Goal: Communication & Community: Answer question/provide support

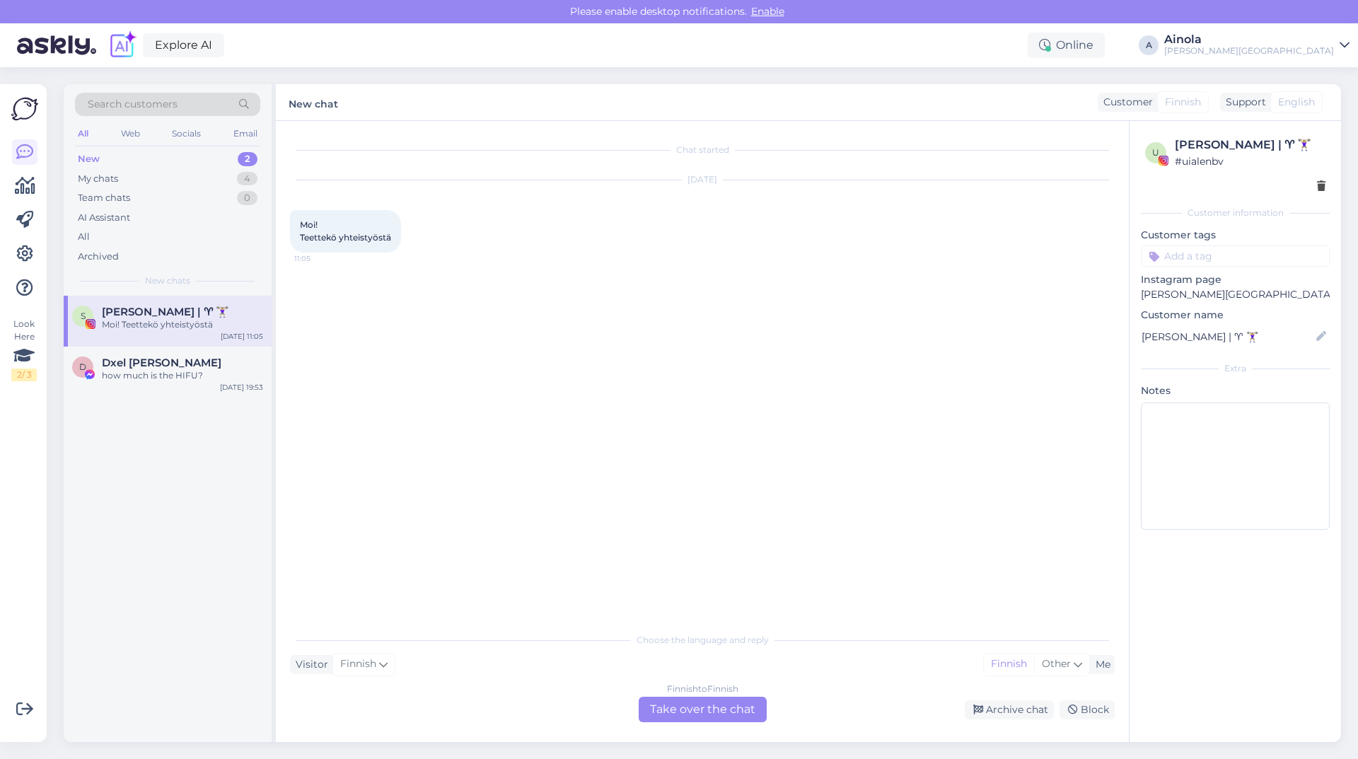
click at [716, 716] on div "Finnish to Finnish Take over the chat" at bounding box center [703, 709] width 128 height 25
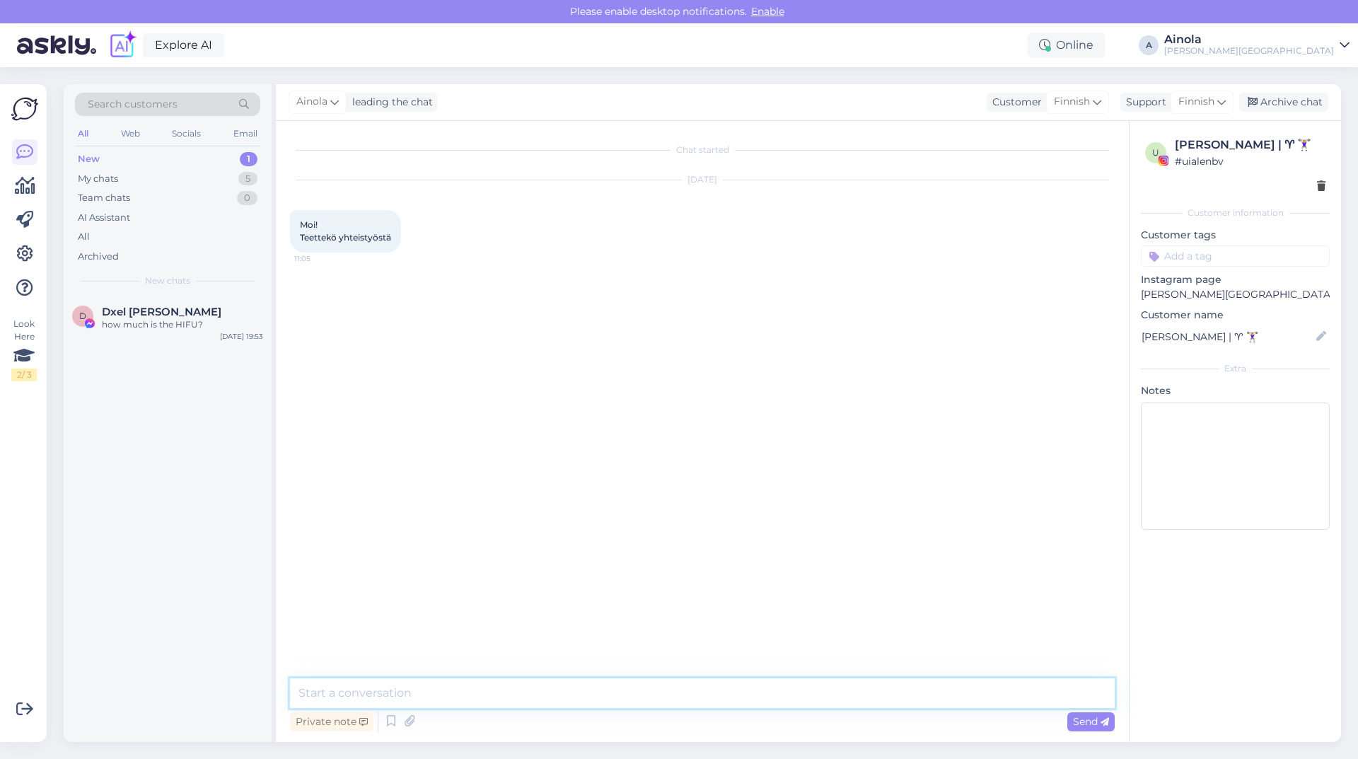
click at [498, 690] on textarea at bounding box center [702, 693] width 825 height 30
click at [644, 691] on textarea "Hei, kiitos yhteydenotastanne ja kiinnostuksestanne" at bounding box center [702, 693] width 825 height 30
click at [601, 693] on textarea "Hei, kiitos yhteydenotastanne ja kiinnostuksestanne." at bounding box center [702, 693] width 825 height 30
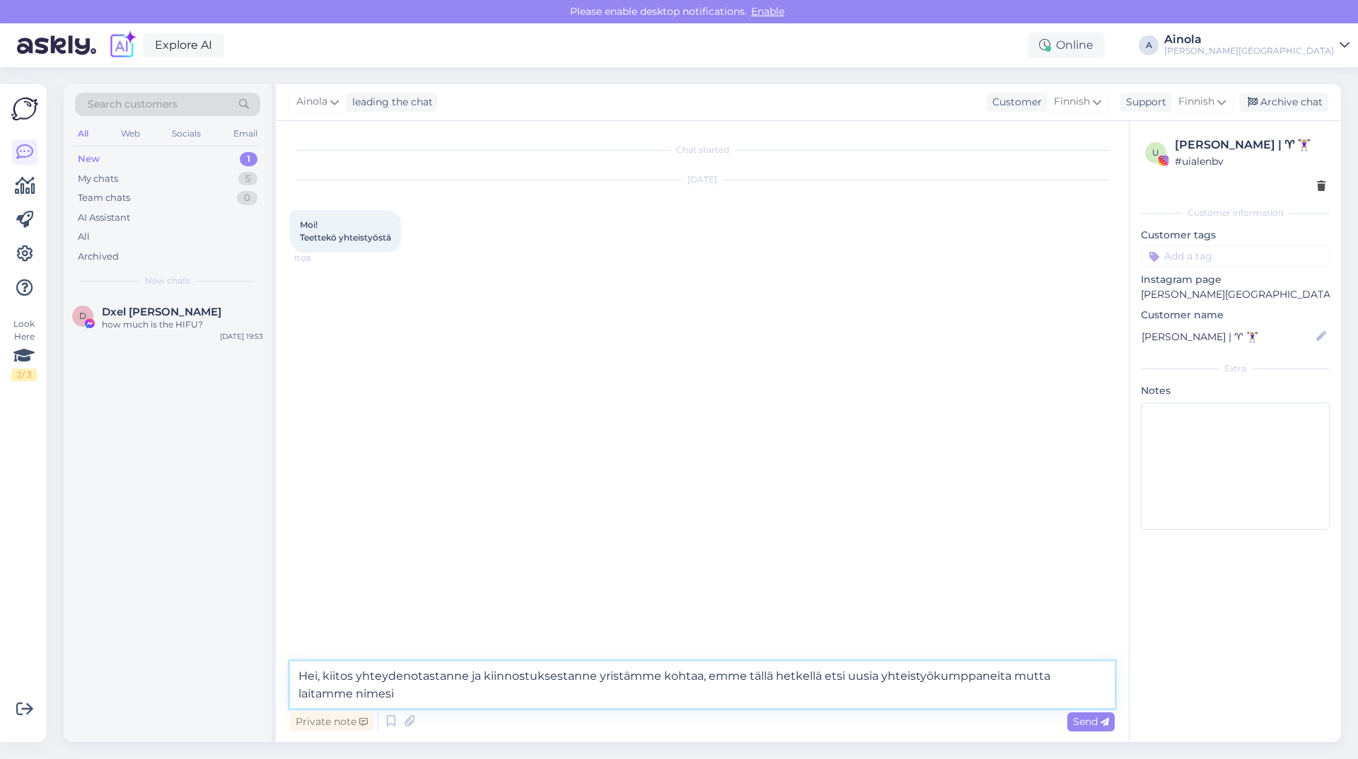
click at [698, 673] on textarea "Hei, kiitos yhteydenotastanne ja kiinnostuksestanne yristämme kohtaa, emme täll…" at bounding box center [702, 684] width 825 height 47
click at [765, 678] on textarea "[PERSON_NAME], kiitos yhteydenotastanne ja kiinnostuksestanne yristämme kohtaan…" at bounding box center [702, 684] width 825 height 47
click at [877, 681] on textarea "[PERSON_NAME], kiitos yhteydenotastanne ja kiinnostuksestanne yristämme kohtaan…" at bounding box center [702, 684] width 825 height 47
click at [889, 675] on textarea "[PERSON_NAME], kiitos yhteydenotastanne ja kiinnostuksestanne yristämme kohtaan…" at bounding box center [702, 684] width 825 height 47
click at [953, 690] on textarea "[PERSON_NAME], kiitos yhteydenotastanne ja kiinnostuksestanne yristämme kohtaan…" at bounding box center [702, 684] width 825 height 47
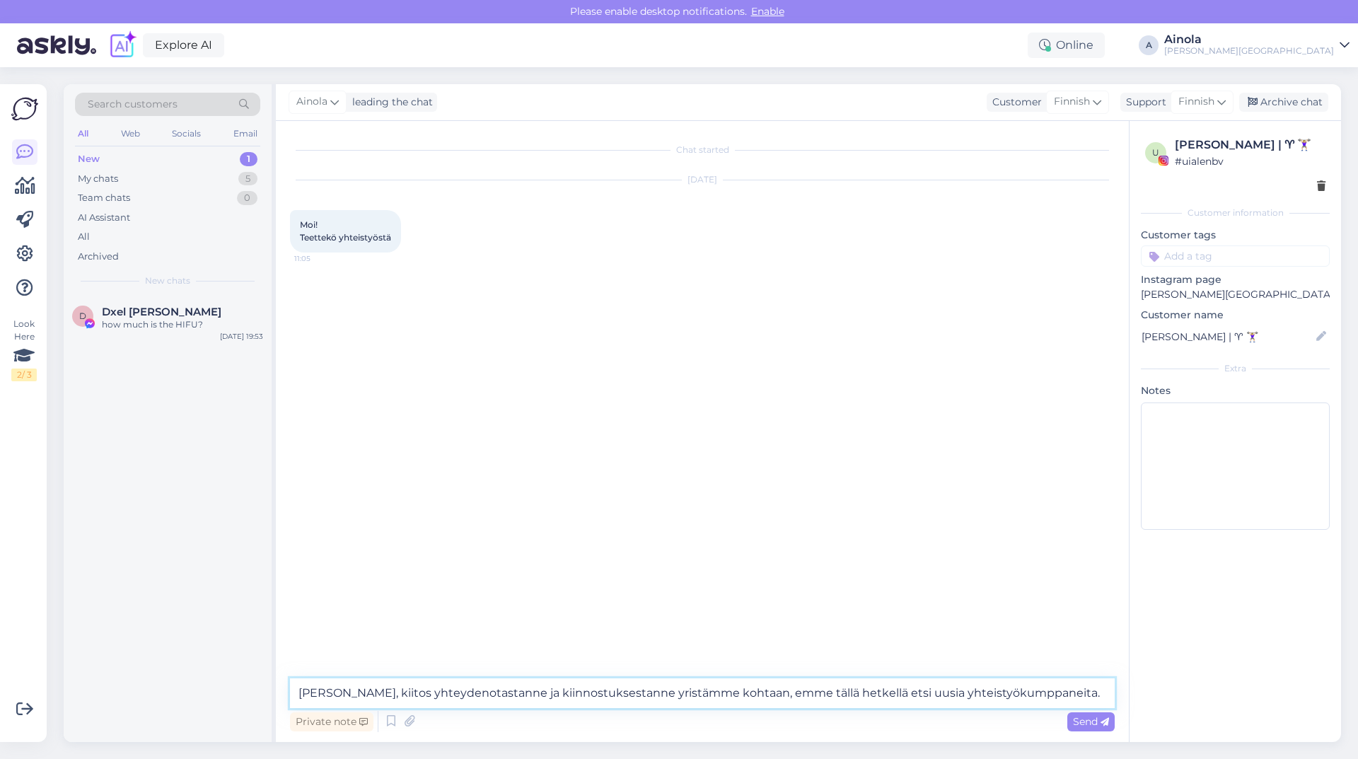
click at [655, 695] on textarea "[PERSON_NAME], kiitos yhteydenotastanne ja kiinnostuksestanne yristämme kohtaan…" at bounding box center [702, 693] width 825 height 30
click at [699, 690] on textarea "Hei, kiitos yhteydenotastanne ja kiinnostuksestanne yritystämme kohtaan, emme t…" at bounding box center [702, 693] width 825 height 30
click at [760, 697] on textarea "Hei, kiitos yhteydenotastanne ja kiinnostuksestanne yritystämme kohtaan, emme t…" at bounding box center [702, 693] width 825 height 30
click at [773, 695] on textarea "Hei, kiitos yhteydenotastanne ja kiinnostuksestanne yritystämme kohtaan, emme t…" at bounding box center [702, 693] width 825 height 30
click at [719, 695] on textarea "Hei, kiitos yhteydenotastanne ja kiinnostuksestanne yritystämme kohtaan, emme t…" at bounding box center [702, 693] width 825 height 30
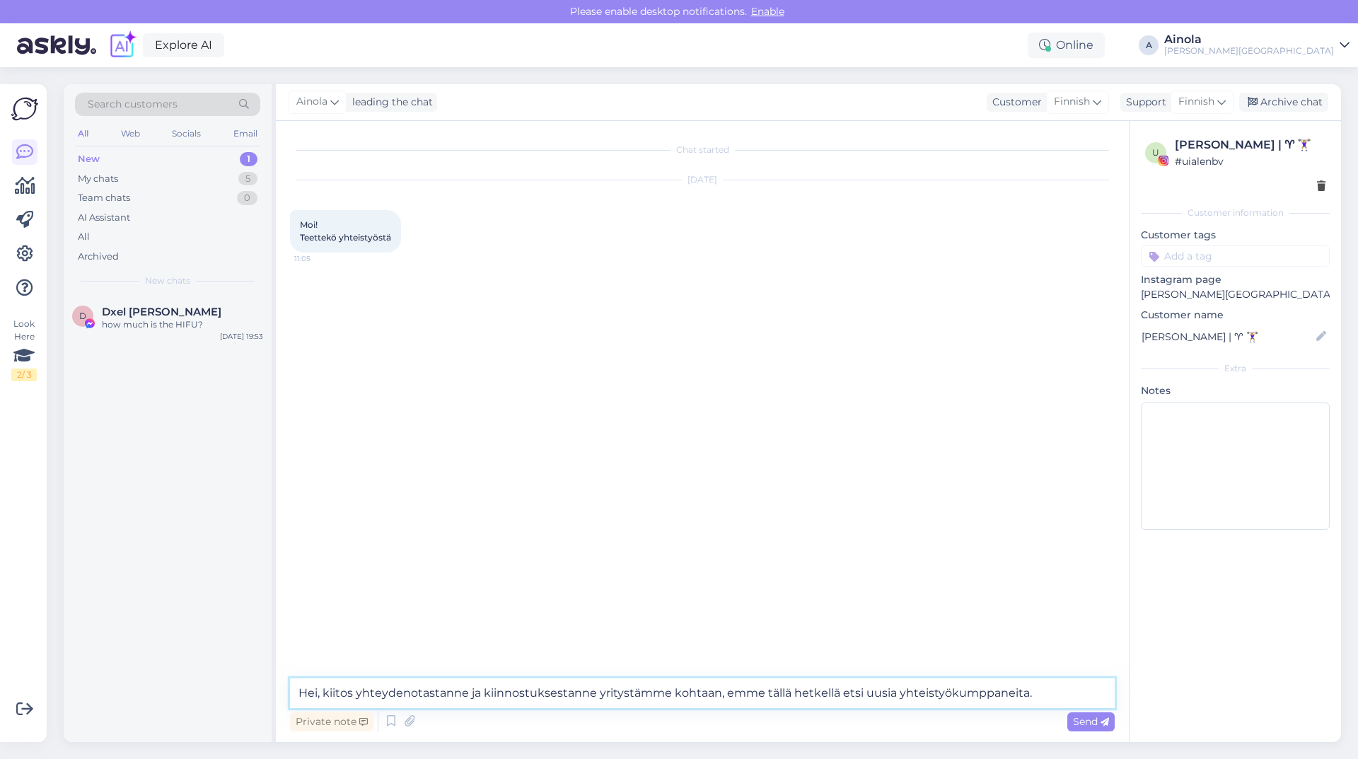
click at [806, 685] on textarea "Hei, kiitos yhteydenotastanne ja kiinnostuksestanne yritystämme kohtaan, emme t…" at bounding box center [702, 693] width 825 height 30
click at [1031, 693] on textarea "Hei, kiitos yhteydenotastanne ja kiinnostuksestanne yritystämme kohtaan, emme t…" at bounding box center [702, 693] width 825 height 30
click at [759, 693] on textarea "Hei, kiitos yhteydenotastanne ja kiinnostuksestanne yritystämme kohtaan, emme t…" at bounding box center [702, 693] width 825 height 30
click at [1107, 690] on textarea "Hei, kiitos yhteydenotastanne ja kiinnostuksestanne yritystämme kohtaan, emme k…" at bounding box center [702, 693] width 825 height 30
click at [673, 690] on textarea "Hei, kiitos yhteydenotastanne ja kiinnostuksestanne yritystämme kohtaan, emme k…" at bounding box center [702, 693] width 825 height 30
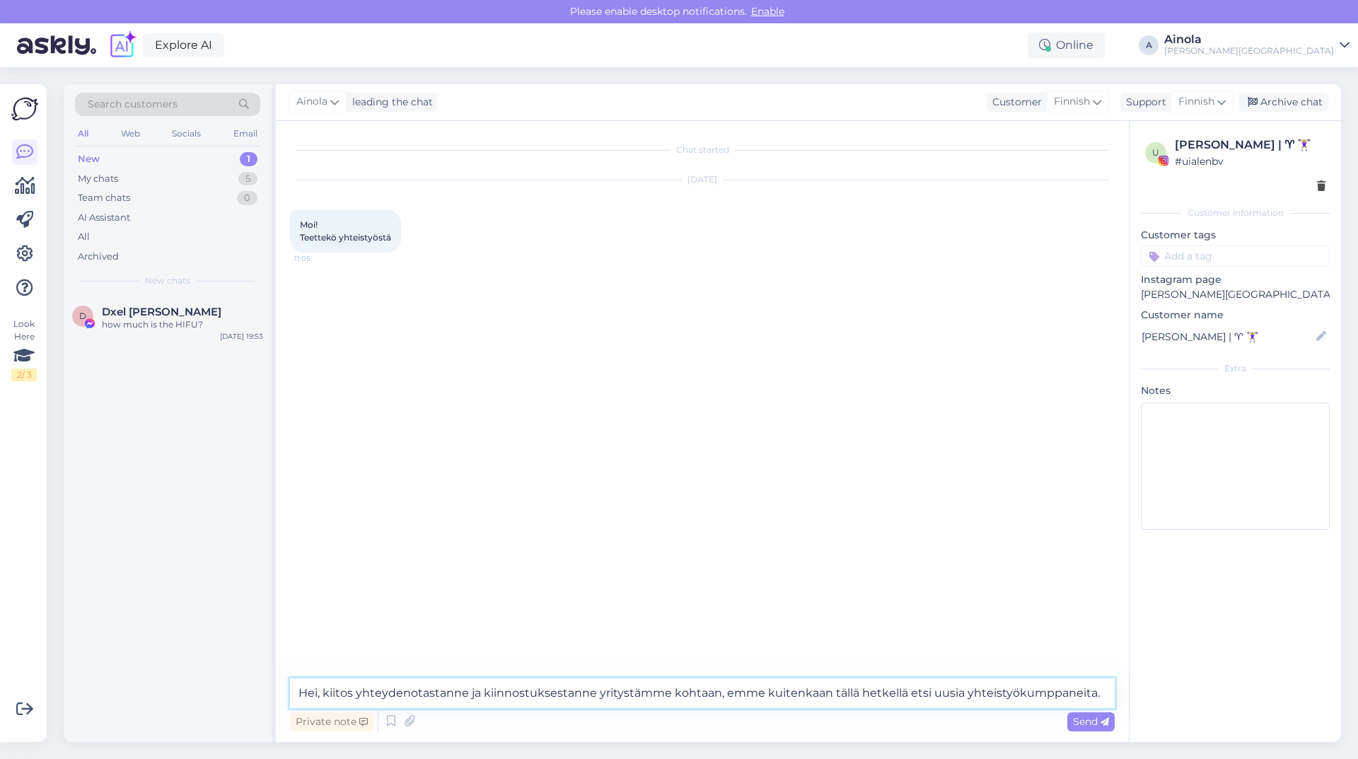
click at [721, 693] on textarea "Hei, kiitos yhteydenotastanne ja kiinnostuksestanne yritystämme kohtaan, emme k…" at bounding box center [702, 693] width 825 height 30
click at [1105, 693] on textarea "Hei, kiitos yhteydenotastanne ja kiinnostuksestanne yritystämme kohtaan, emme k…" at bounding box center [702, 693] width 825 height 30
type textarea "Hei, kiitos yhteydenotastanne ja kiinnostuksestanne yritystämme kohtaan, emme k…"
